Goal: Transaction & Acquisition: Purchase product/service

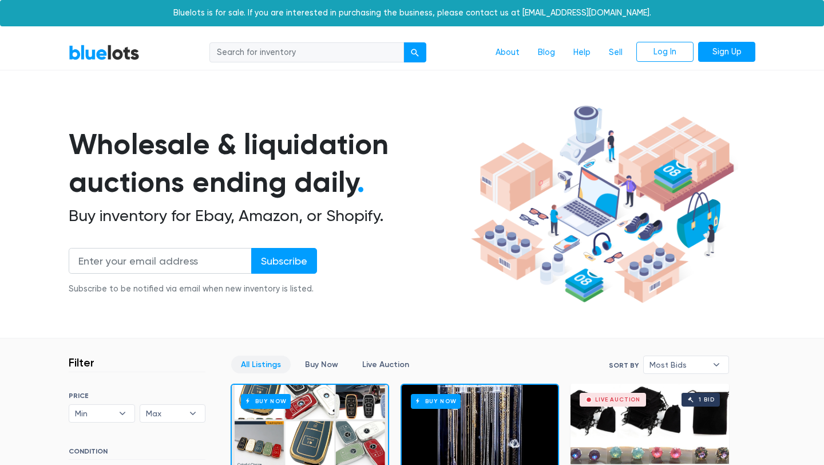
click at [352, 51] on input "search" at bounding box center [306, 52] width 195 height 21
type input "christmas"
click at [403, 42] on button "submit" at bounding box center [414, 52] width 23 height 21
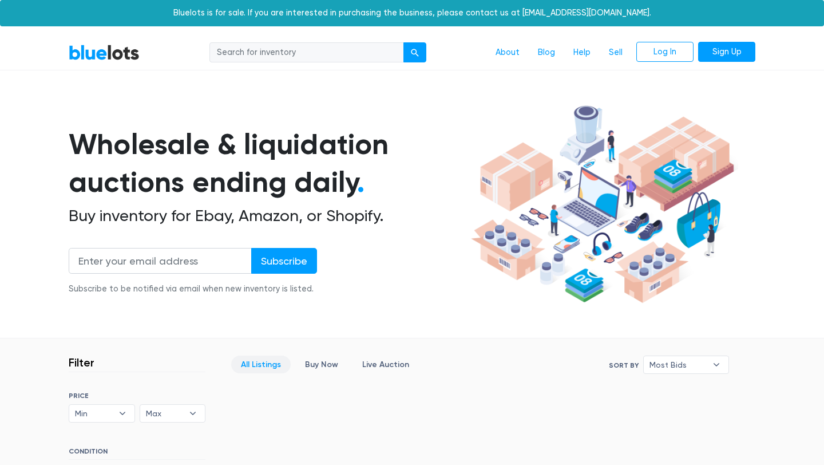
click at [290, 164] on h1 "Wholesale & liquidation auctions ending daily ." at bounding box center [268, 163] width 398 height 76
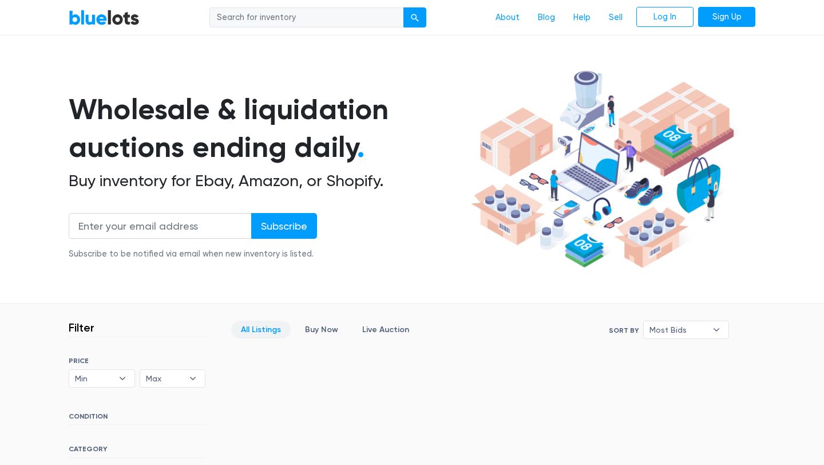
scroll to position [23, 0]
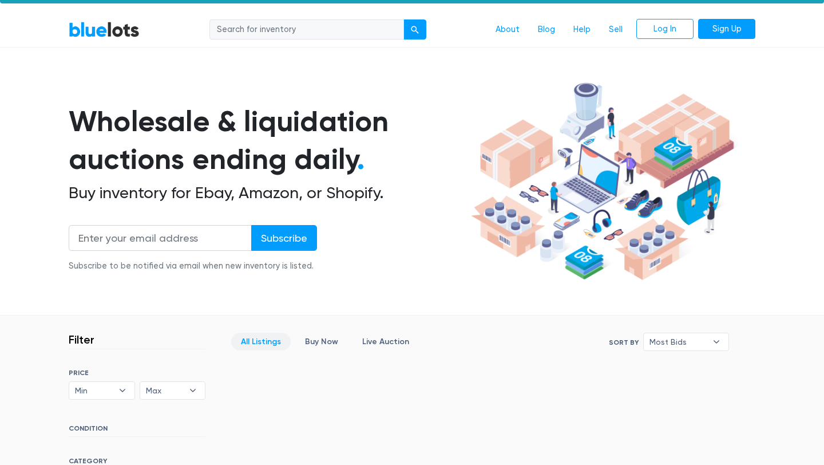
click at [299, 25] on input "search" at bounding box center [306, 29] width 195 height 21
type input "holiday"
click at [403, 19] on button "submit" at bounding box center [414, 29] width 23 height 21
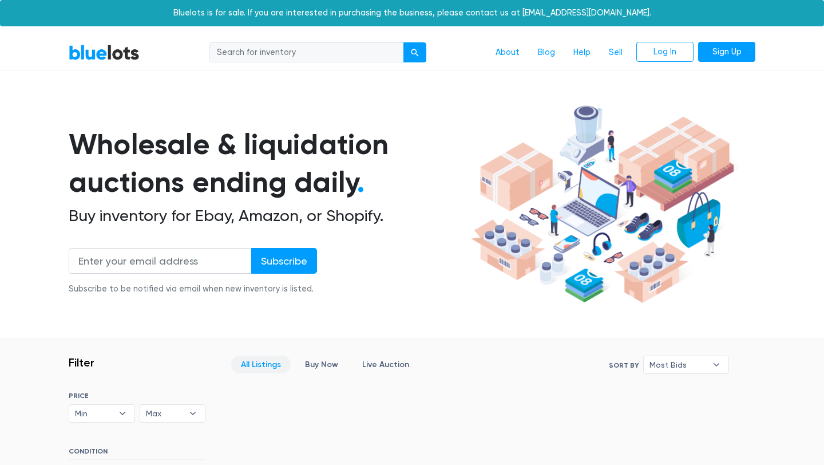
click at [368, 68] on nav "BlueLots About Blog Help Sell Log In Sign Up" at bounding box center [412, 52] width 824 height 35
click at [367, 68] on nav "BlueLots About Blog Help Sell Log In Sign Up" at bounding box center [412, 52] width 824 height 35
click at [360, 54] on input "search" at bounding box center [306, 52] width 195 height 21
type input "seasonal"
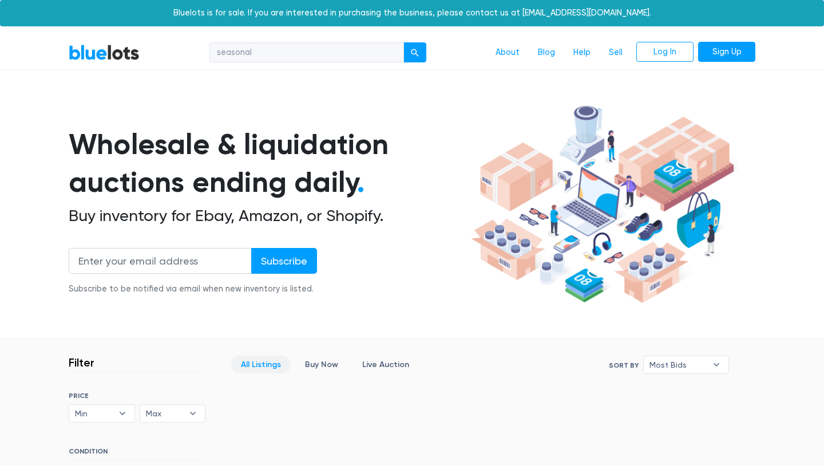
click at [403, 42] on button "submit" at bounding box center [414, 52] width 23 height 21
